Goal: Task Accomplishment & Management: Manage account settings

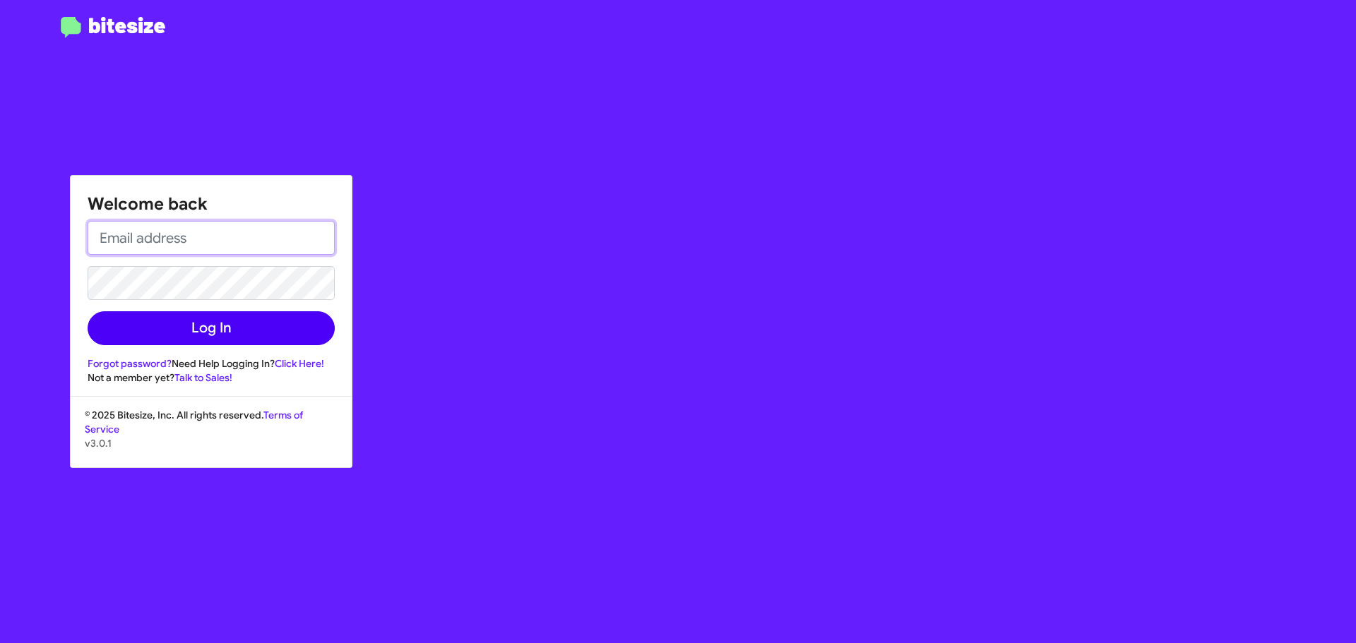
type input "[EMAIL_ADDRESS][DOMAIN_NAME]"
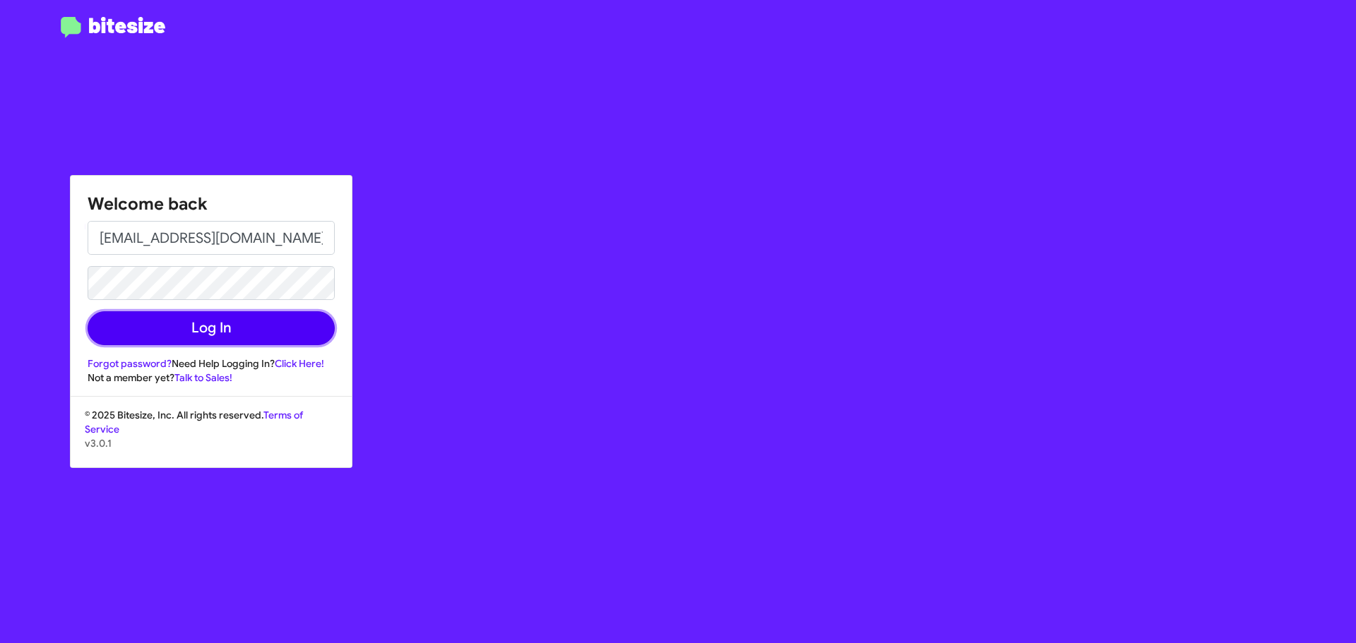
click at [192, 333] on button "Log In" at bounding box center [211, 328] width 247 height 34
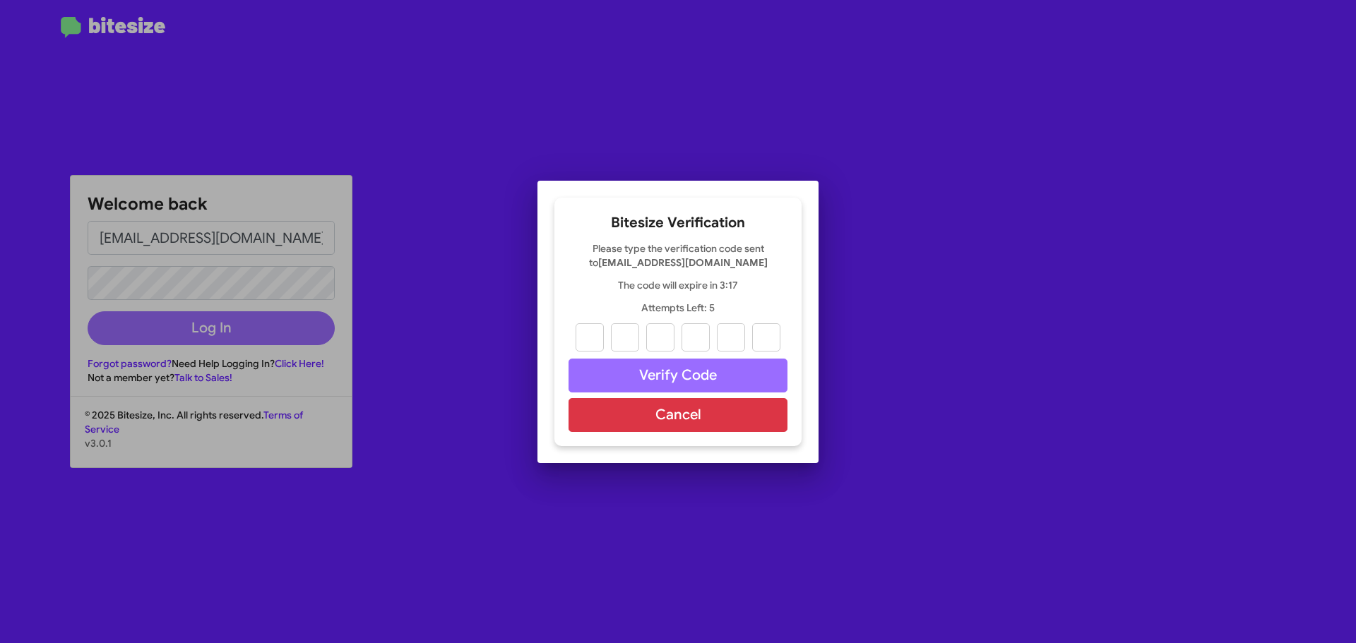
paste input "1"
type input "5"
type input "6"
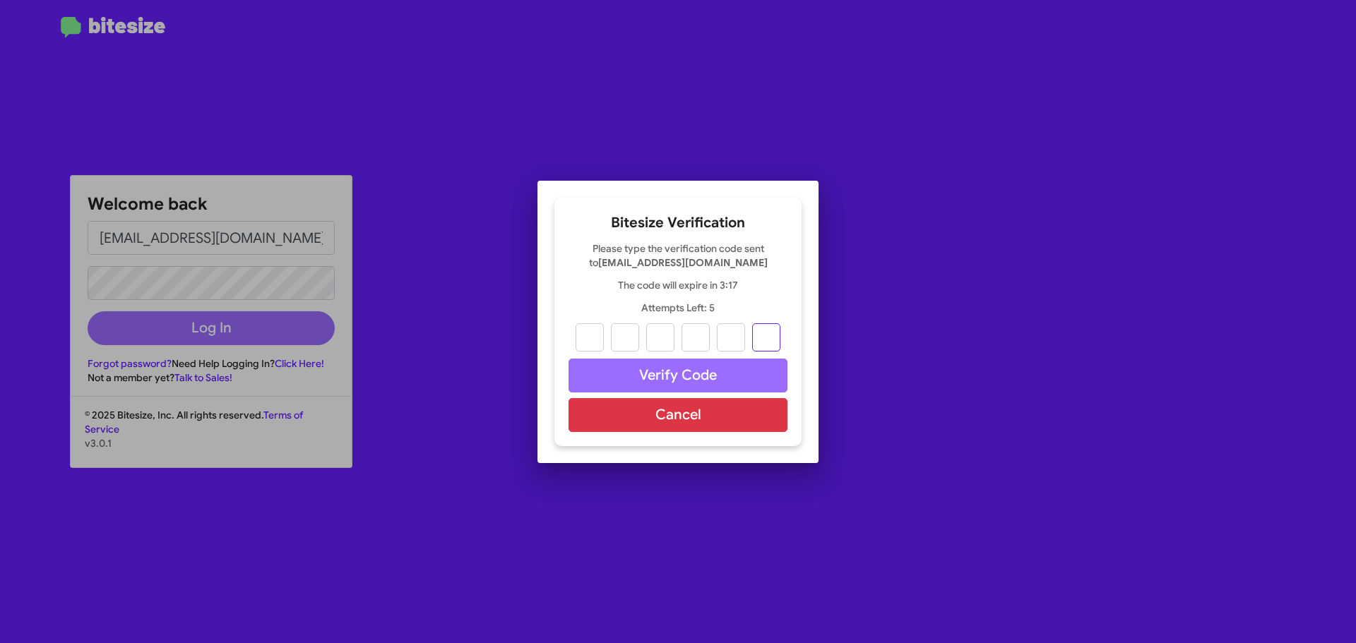
type input "0"
type input "1"
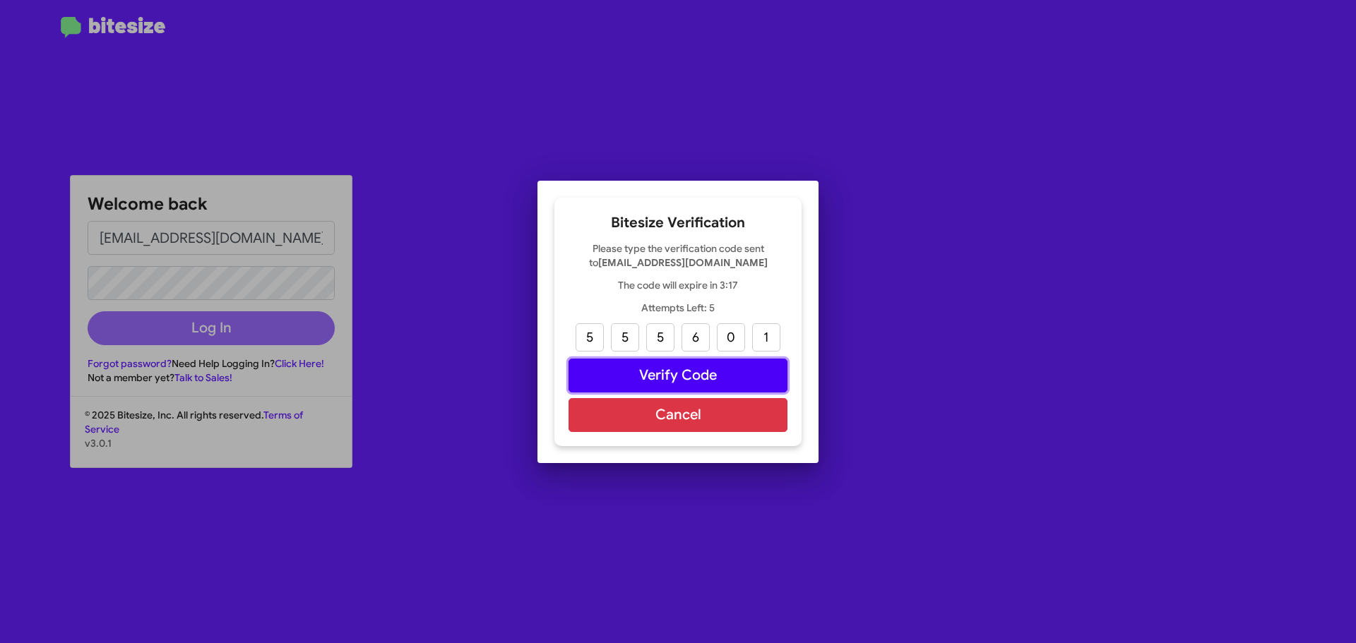
click at [646, 377] on button "Verify Code" at bounding box center [677, 376] width 219 height 34
